Goal: Information Seeking & Learning: Learn about a topic

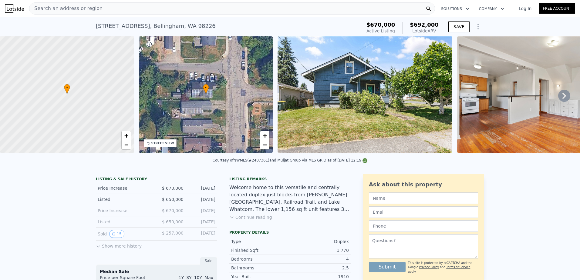
click at [560, 96] on icon at bounding box center [564, 96] width 12 height 12
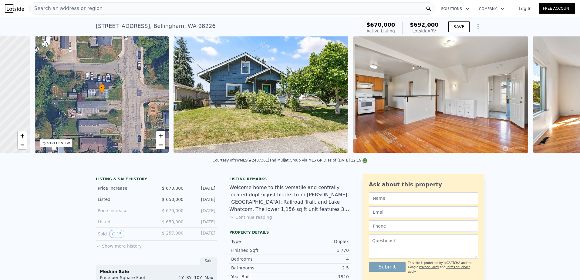
scroll to position [0, 141]
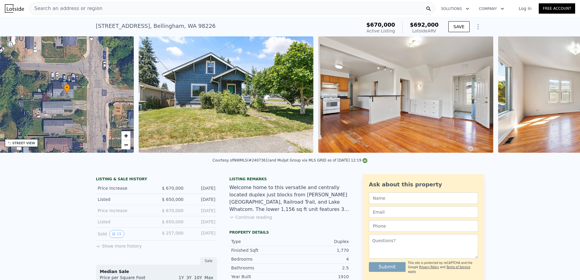
click at [560, 96] on div "• + − • + − STREET VIEW Loading... SATELLITE VIEW" at bounding box center [290, 95] width 580 height 119
click at [560, 95] on icon at bounding box center [564, 96] width 12 height 12
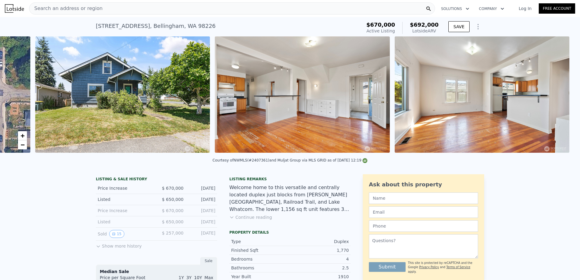
scroll to position [0, 278]
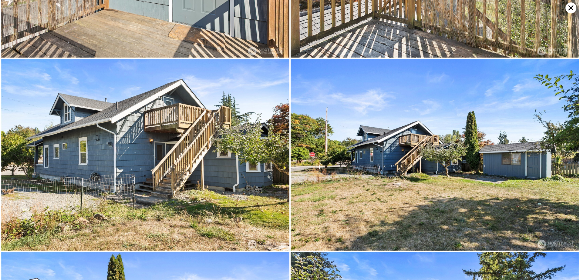
scroll to position [3068, 0]
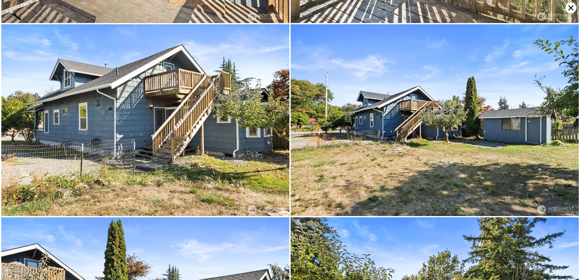
click at [570, 7] on icon at bounding box center [570, 7] width 5 height 5
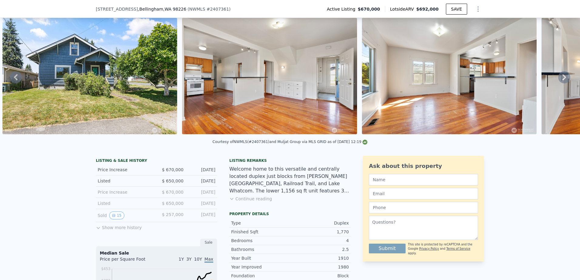
scroll to position [59, 0]
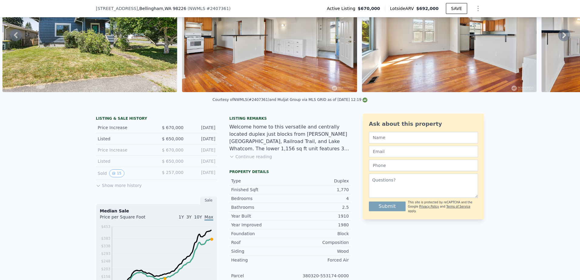
click at [96, 188] on icon at bounding box center [98, 185] width 5 height 5
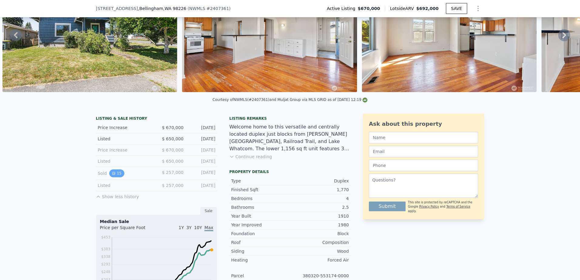
click at [115, 177] on button "15" at bounding box center [116, 174] width 15 height 8
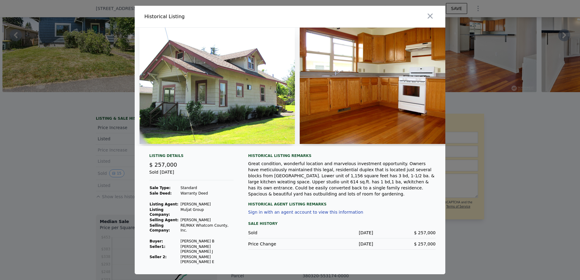
click at [377, 90] on img at bounding box center [377, 86] width 155 height 116
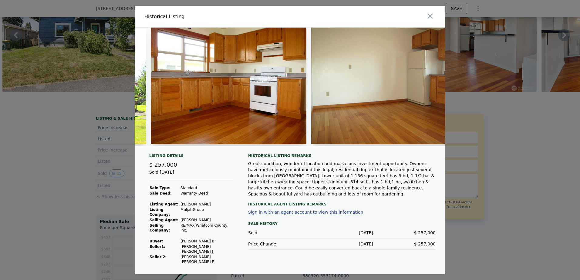
scroll to position [0, 146]
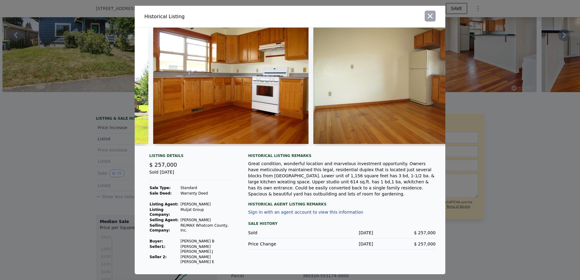
click at [432, 20] on icon "button" at bounding box center [430, 16] width 8 height 8
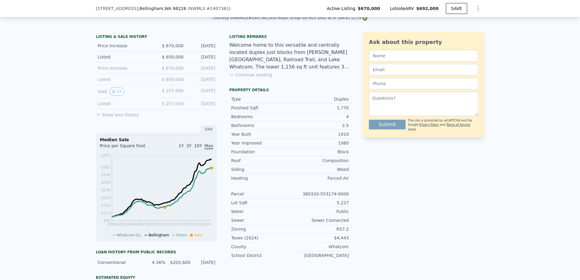
scroll to position [150, 0]
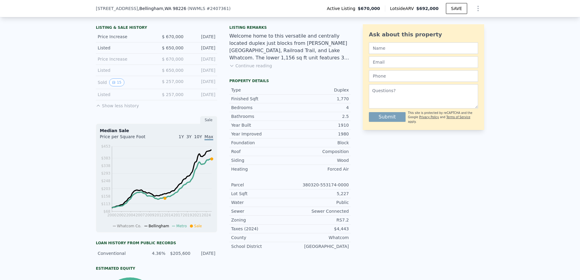
click at [100, 48] on div "Listed $ 650,000 [DATE]" at bounding box center [156, 47] width 121 height 11
click at [99, 50] on div "Listed" at bounding box center [125, 48] width 54 height 6
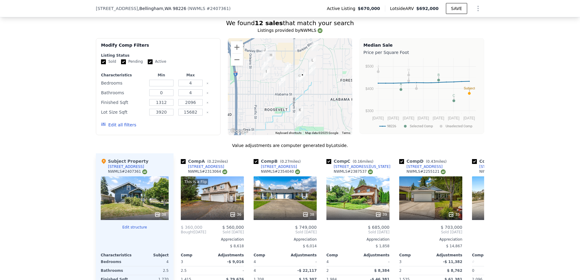
scroll to position [544, 0]
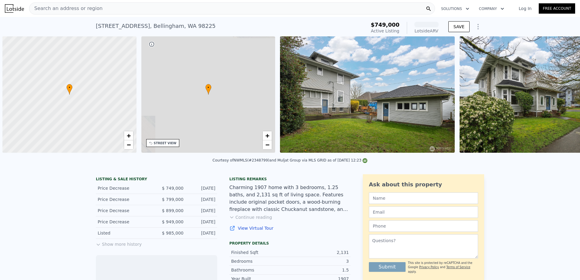
scroll to position [0, 2]
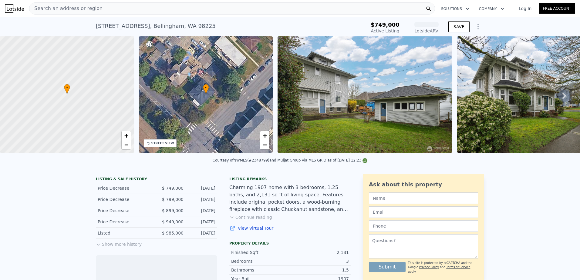
click at [115, 247] on button "Show more history" at bounding box center [119, 243] width 46 height 8
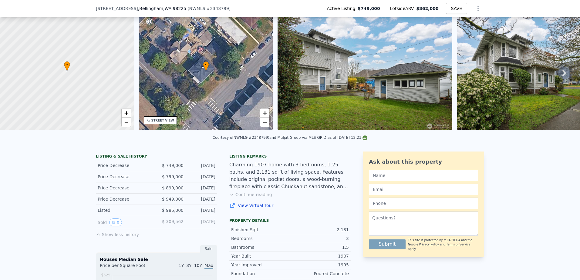
scroll to position [89, 0]
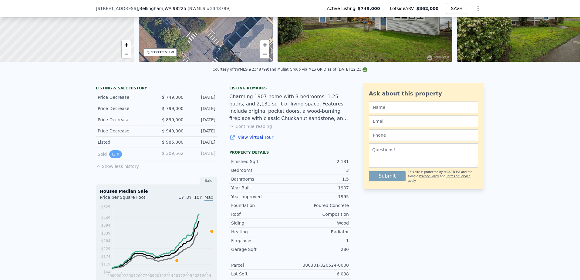
click at [116, 157] on button "0" at bounding box center [115, 154] width 13 height 8
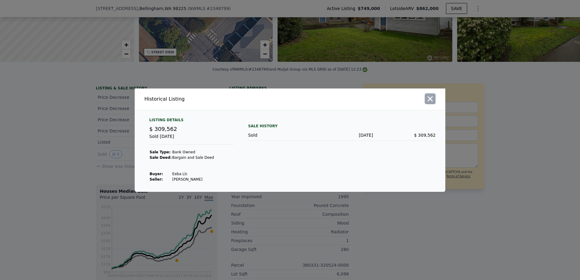
click at [426, 101] on icon "button" at bounding box center [430, 99] width 8 height 8
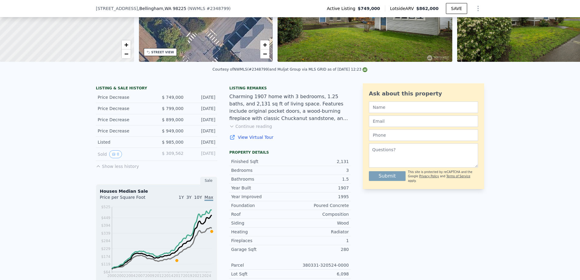
click at [252, 140] on link "View Virtual Tour" at bounding box center [289, 137] width 121 height 6
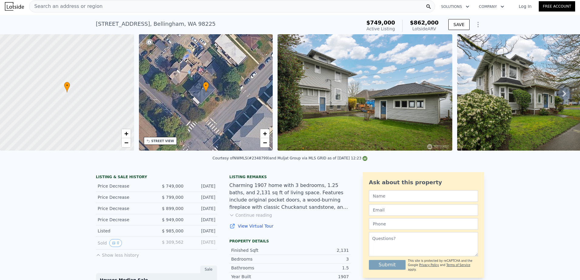
scroll to position [0, 0]
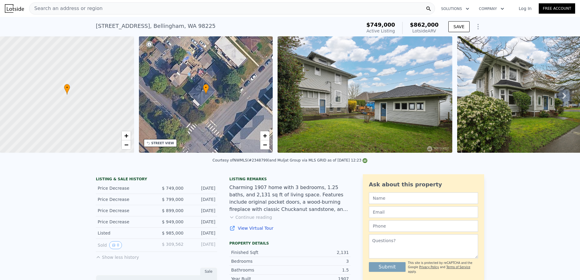
click at [79, 5] on span "Search an address or region" at bounding box center [65, 8] width 73 height 7
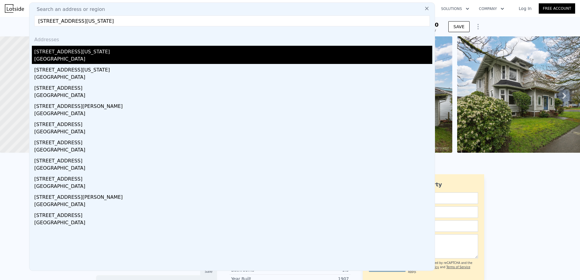
type input "2801 Michigan St, Bellingham, WA 98226"
click at [88, 52] on div "[STREET_ADDRESS][US_STATE]" at bounding box center [233, 51] width 398 height 10
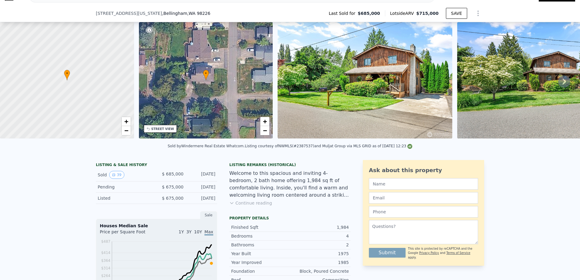
scroll to position [28, 0]
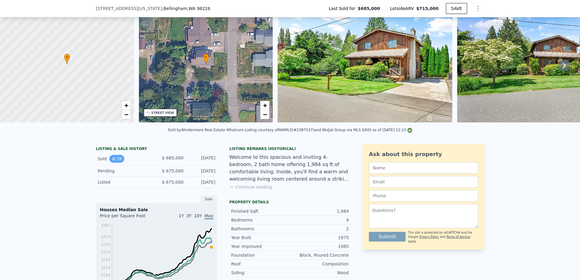
click at [113, 160] on icon "View historical data" at bounding box center [114, 159] width 2 height 2
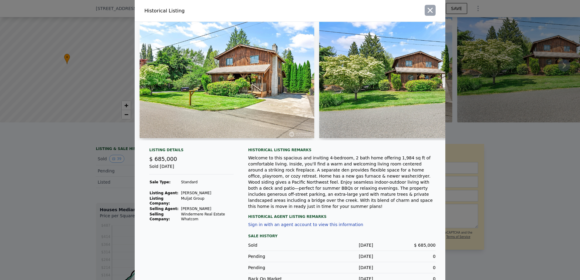
click at [429, 8] on icon "button" at bounding box center [430, 10] width 8 height 8
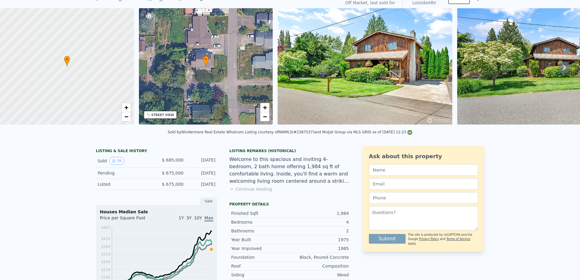
scroll to position [2, 0]
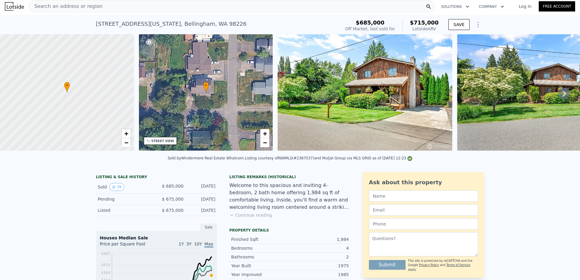
click at [478, 25] on icon "Show Options" at bounding box center [477, 24] width 7 height 7
click at [499, 21] on div "2801 Michigan St , Bellingham , WA 98226 Sold Jul 2025 for $685k (~ARV $715k ) …" at bounding box center [290, 24] width 580 height 19
click at [477, 25] on icon "Show Options" at bounding box center [477, 24] width 7 height 7
click at [462, 41] on div "Edit Structure" at bounding box center [450, 40] width 68 height 12
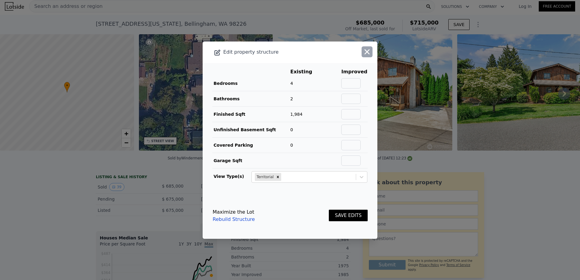
click at [364, 53] on icon "button" at bounding box center [367, 52] width 8 height 8
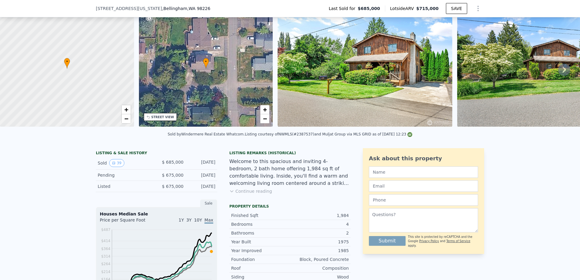
scroll to position [61, 0]
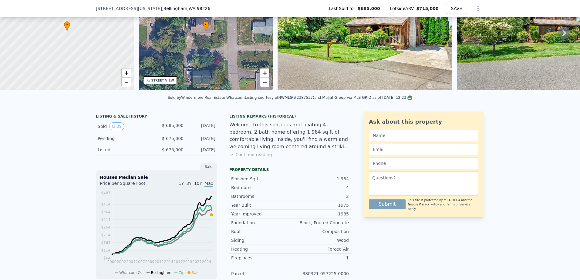
click at [256, 158] on button "Continue reading" at bounding box center [250, 155] width 43 height 6
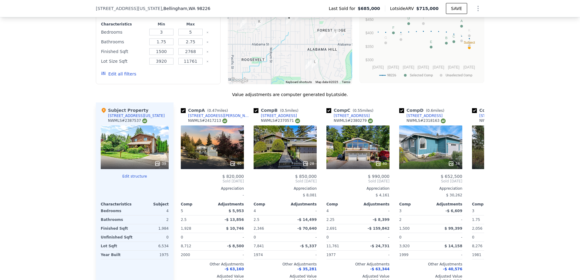
scroll to position [637, 0]
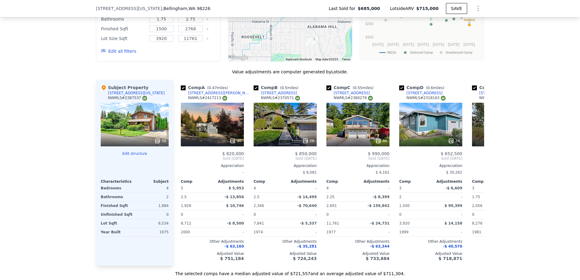
click at [123, 91] on div "[STREET_ADDRESS][US_STATE]" at bounding box center [136, 93] width 57 height 5
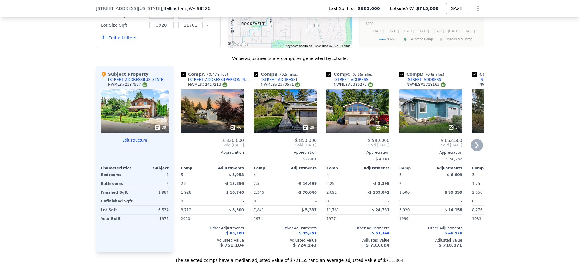
scroll to position [667, 0]
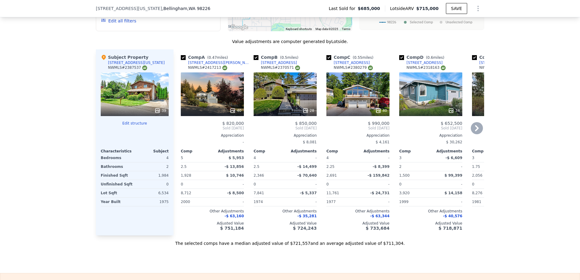
click at [474, 122] on icon at bounding box center [477, 128] width 12 height 12
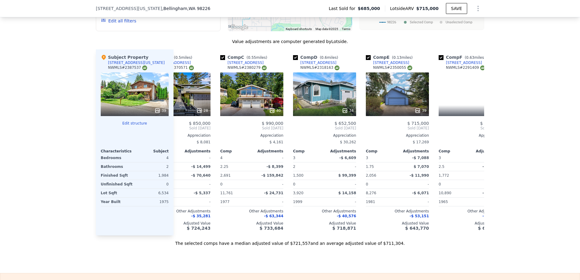
scroll to position [0, 146]
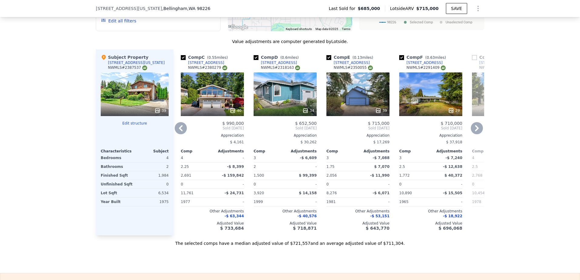
click at [475, 125] on icon at bounding box center [477, 128] width 4 height 6
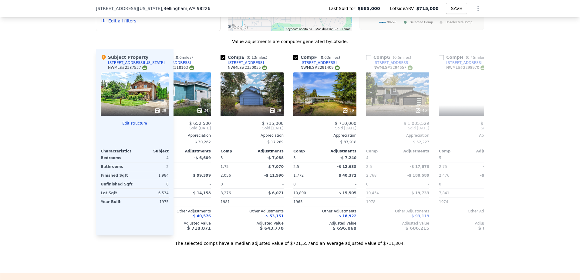
scroll to position [0, 291]
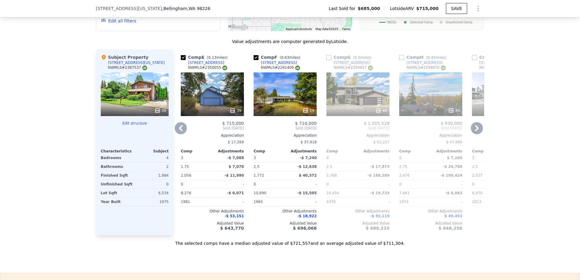
click at [475, 125] on icon at bounding box center [477, 128] width 4 height 6
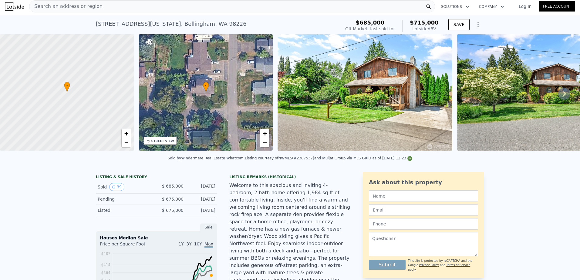
scroll to position [0, 0]
